Goal: Find specific page/section: Find specific page/section

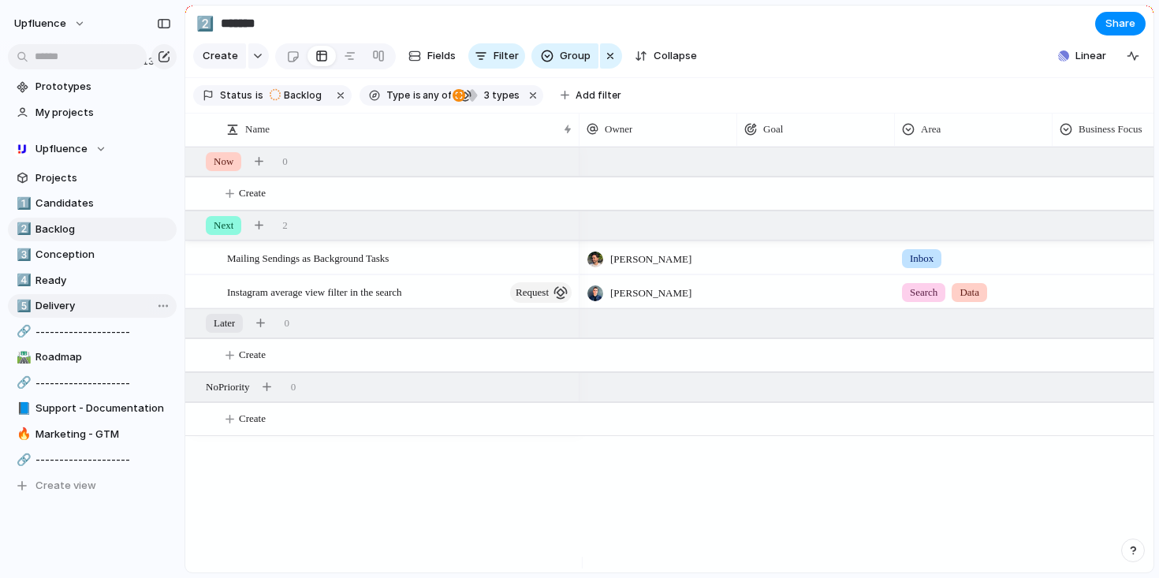
scroll to position [58, 0]
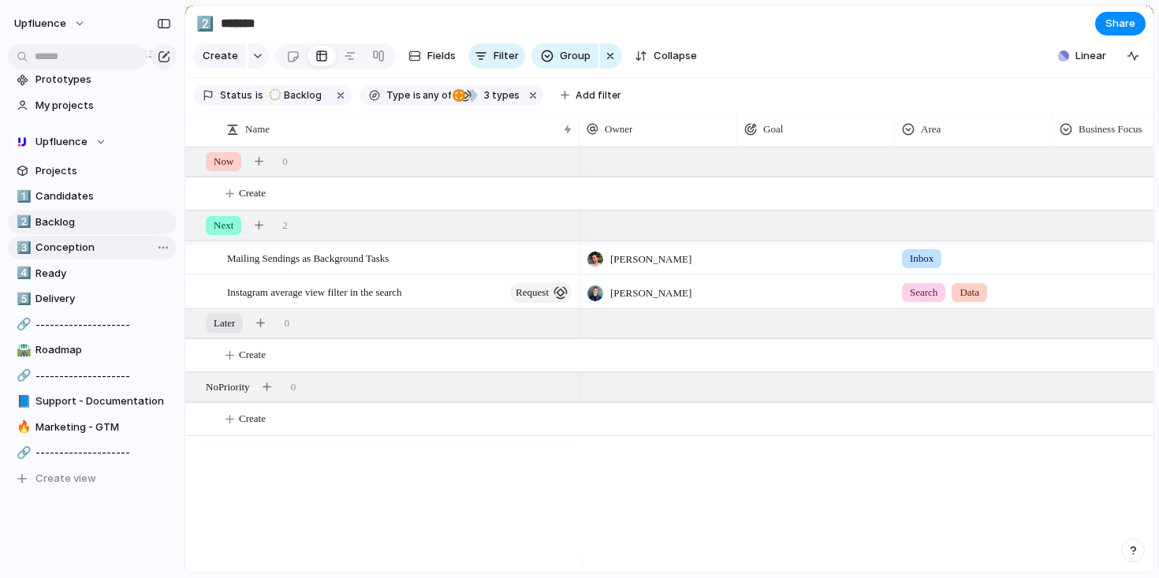
click at [85, 250] on span "Conception" at bounding box center [103, 248] width 136 height 16
type input "**********"
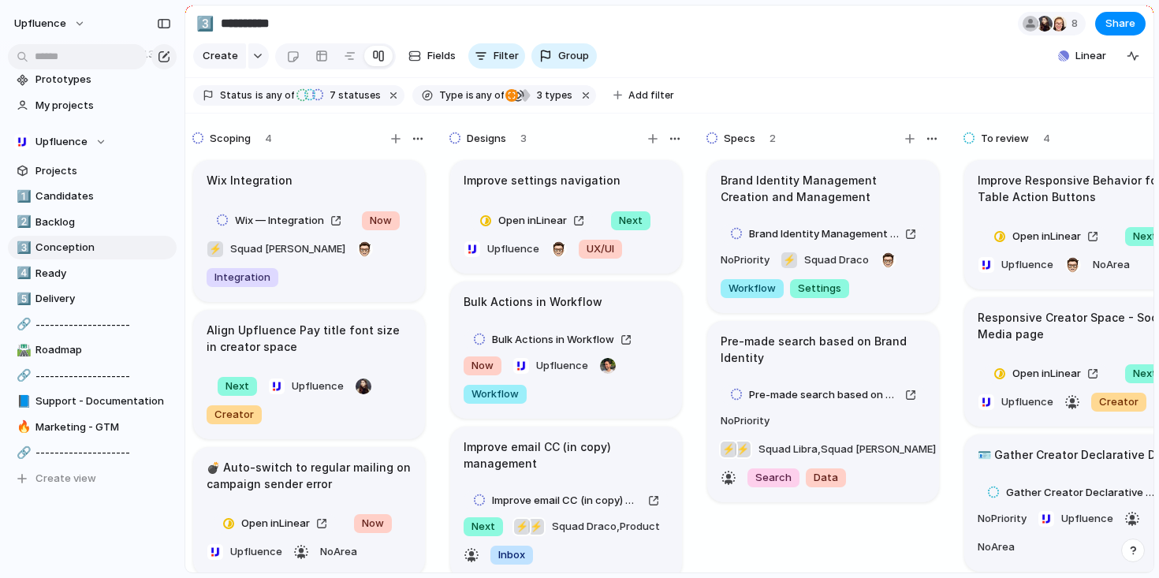
scroll to position [0, 317]
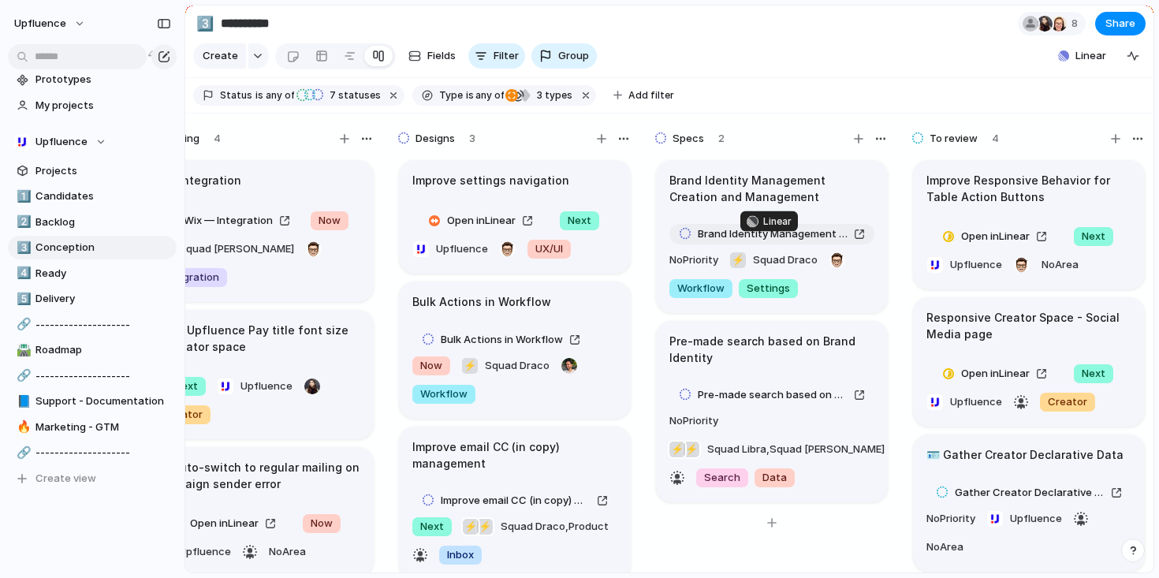
click at [857, 242] on div "Brand Identity Management Creation and Management" at bounding box center [772, 234] width 186 height 16
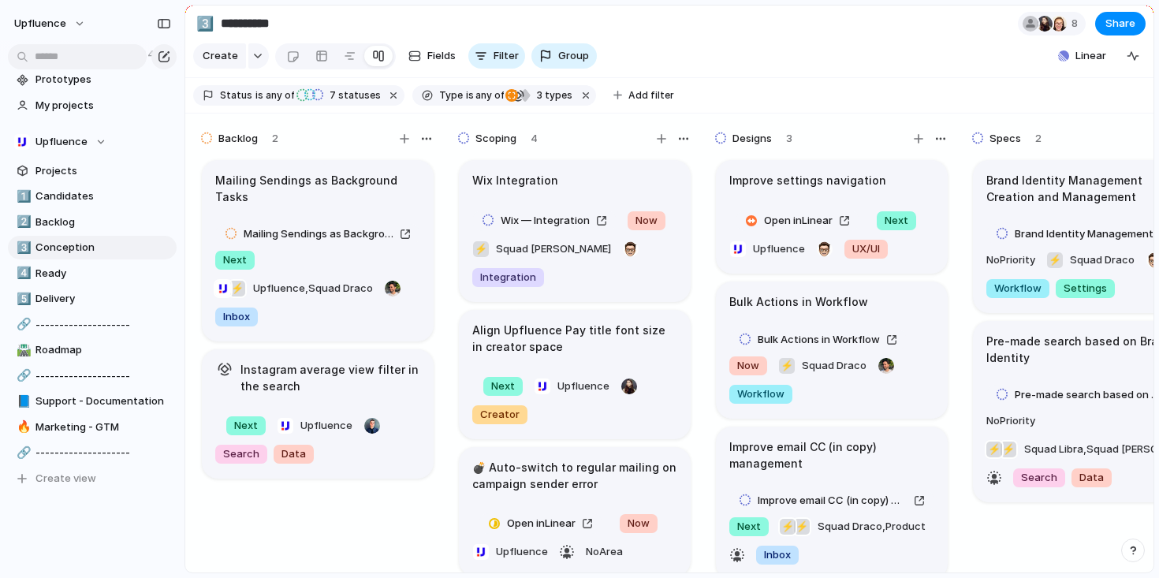
scroll to position [28, 0]
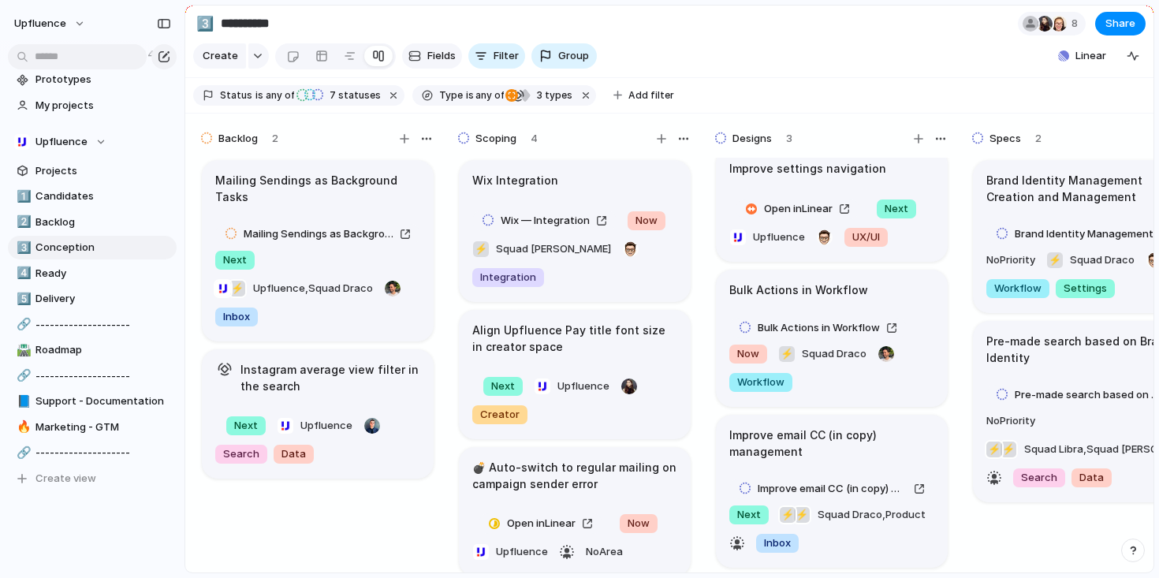
click at [442, 64] on span "Fields" at bounding box center [441, 56] width 28 height 16
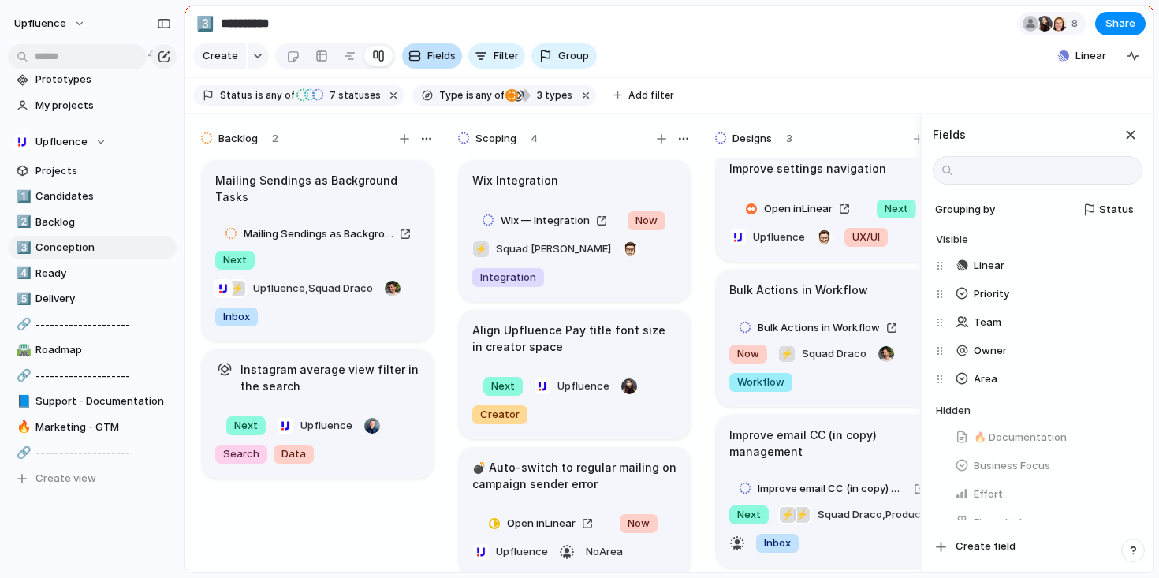
click at [442, 64] on span "Fields" at bounding box center [441, 56] width 28 height 16
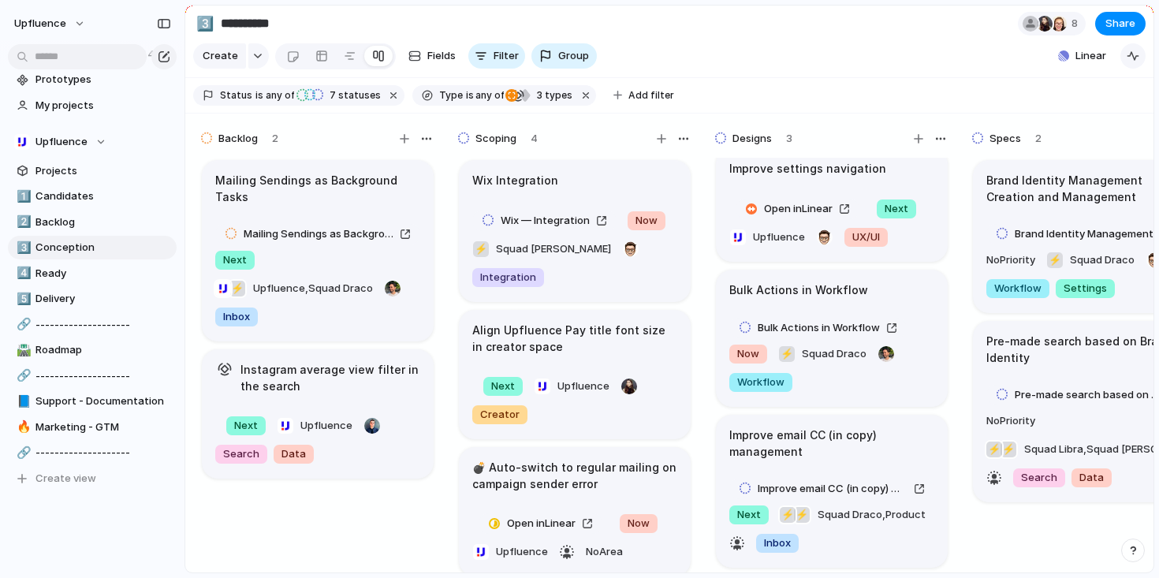
click at [1133, 62] on div "button" at bounding box center [1133, 56] width 13 height 13
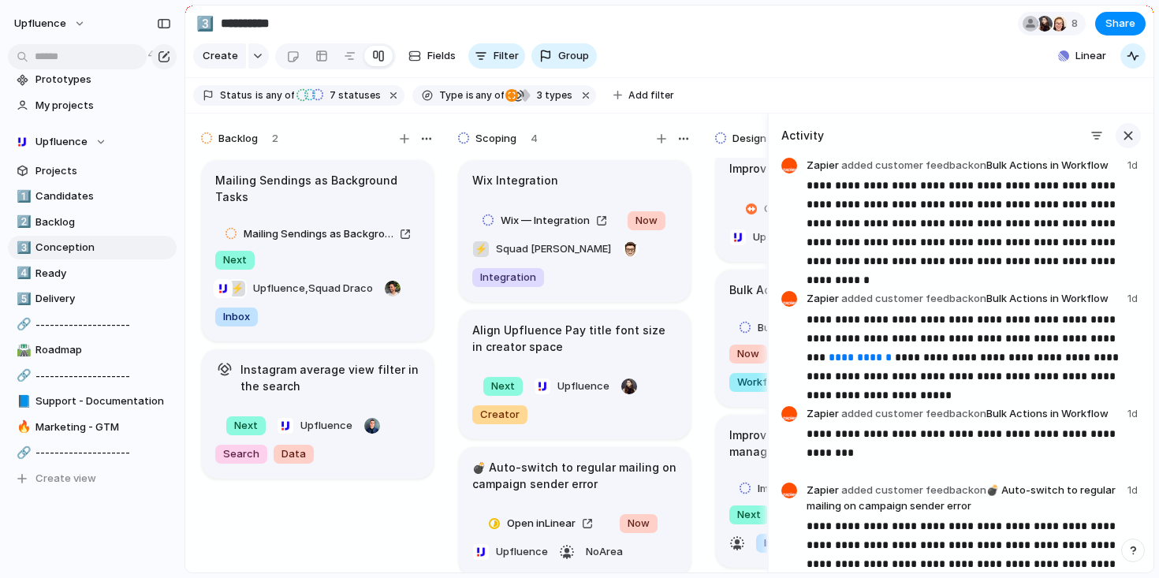
click at [1120, 144] on div "button" at bounding box center [1128, 135] width 17 height 17
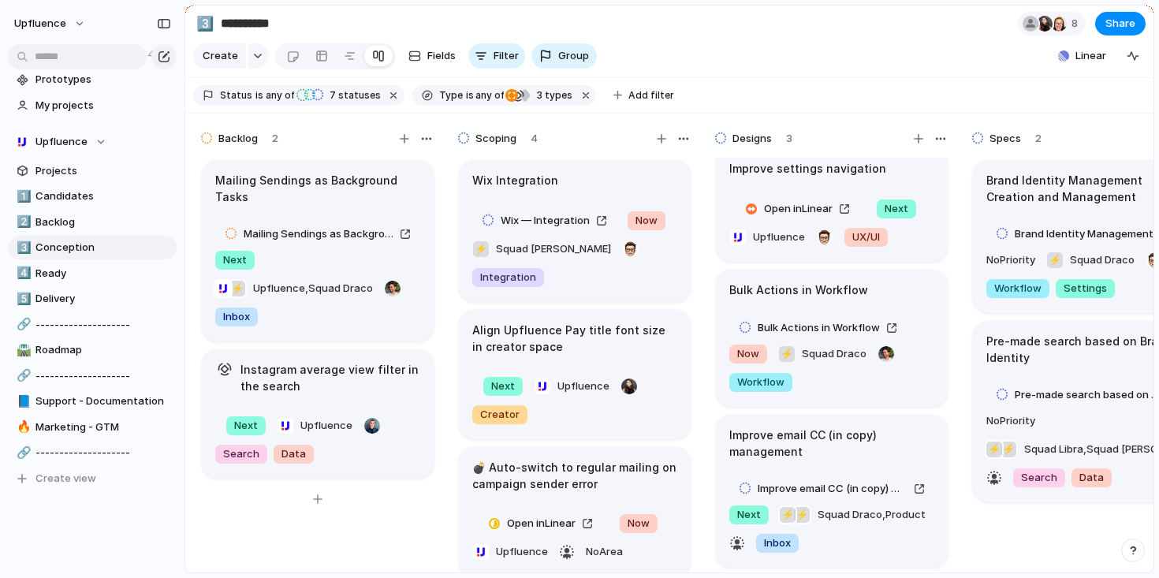
click at [259, 146] on div "Backlog" at bounding box center [232, 138] width 62 height 19
